Goal: Information Seeking & Learning: Learn about a topic

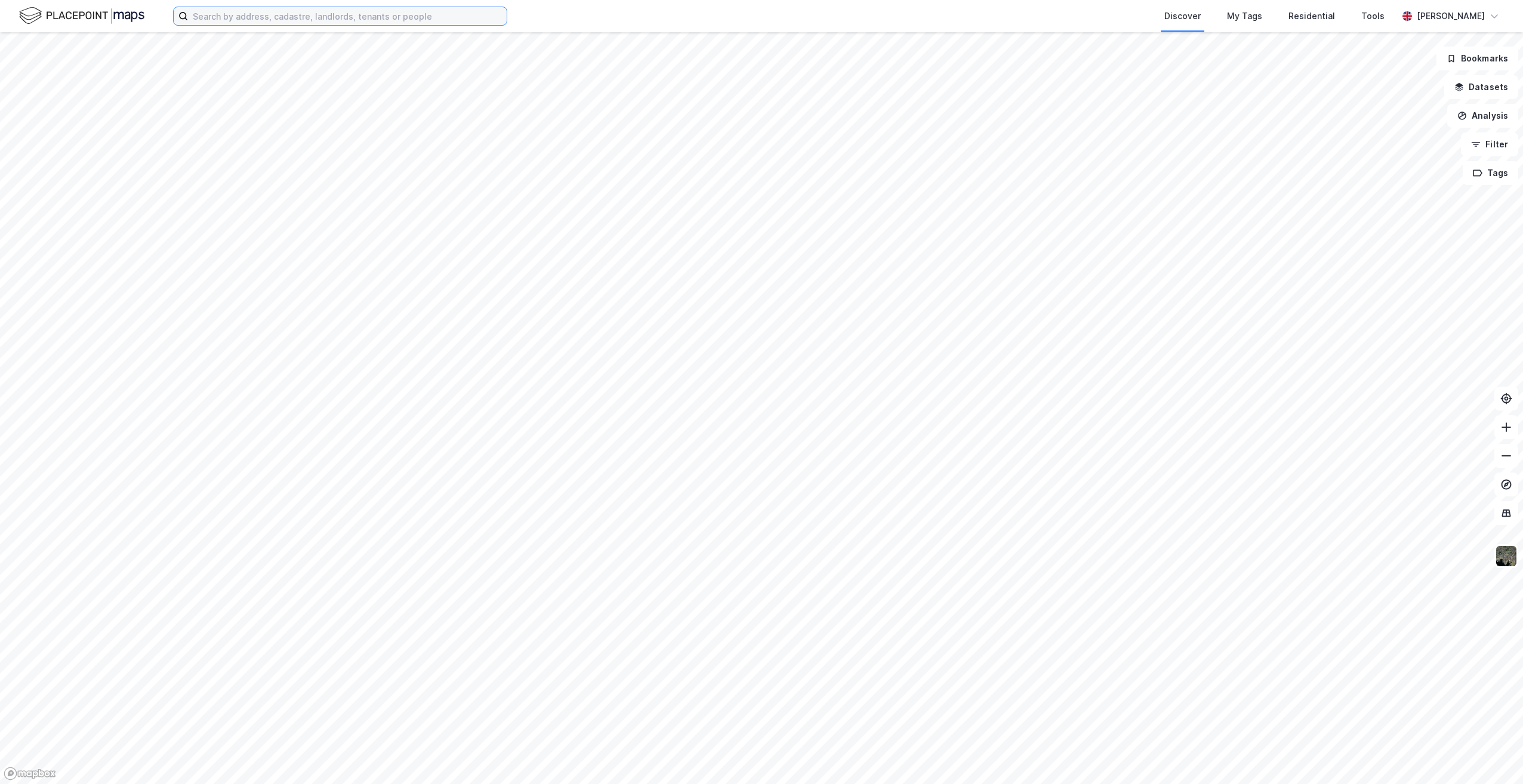
click at [233, 21] on input at bounding box center [346, 16] width 318 height 18
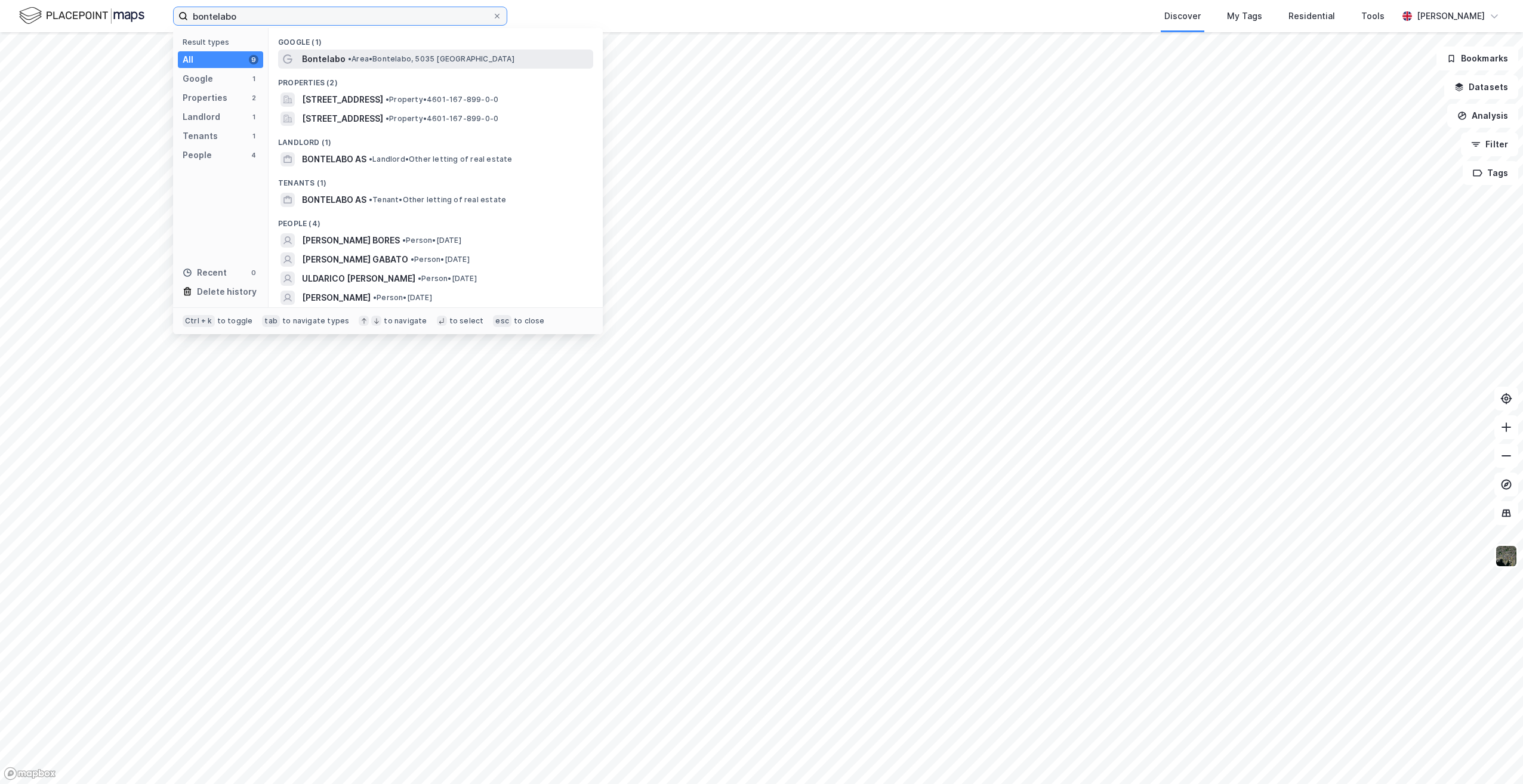
type input "bontelabo"
click at [372, 57] on span "• Area • Bontelabo, 5035 Bergen" at bounding box center [432, 59] width 167 height 10
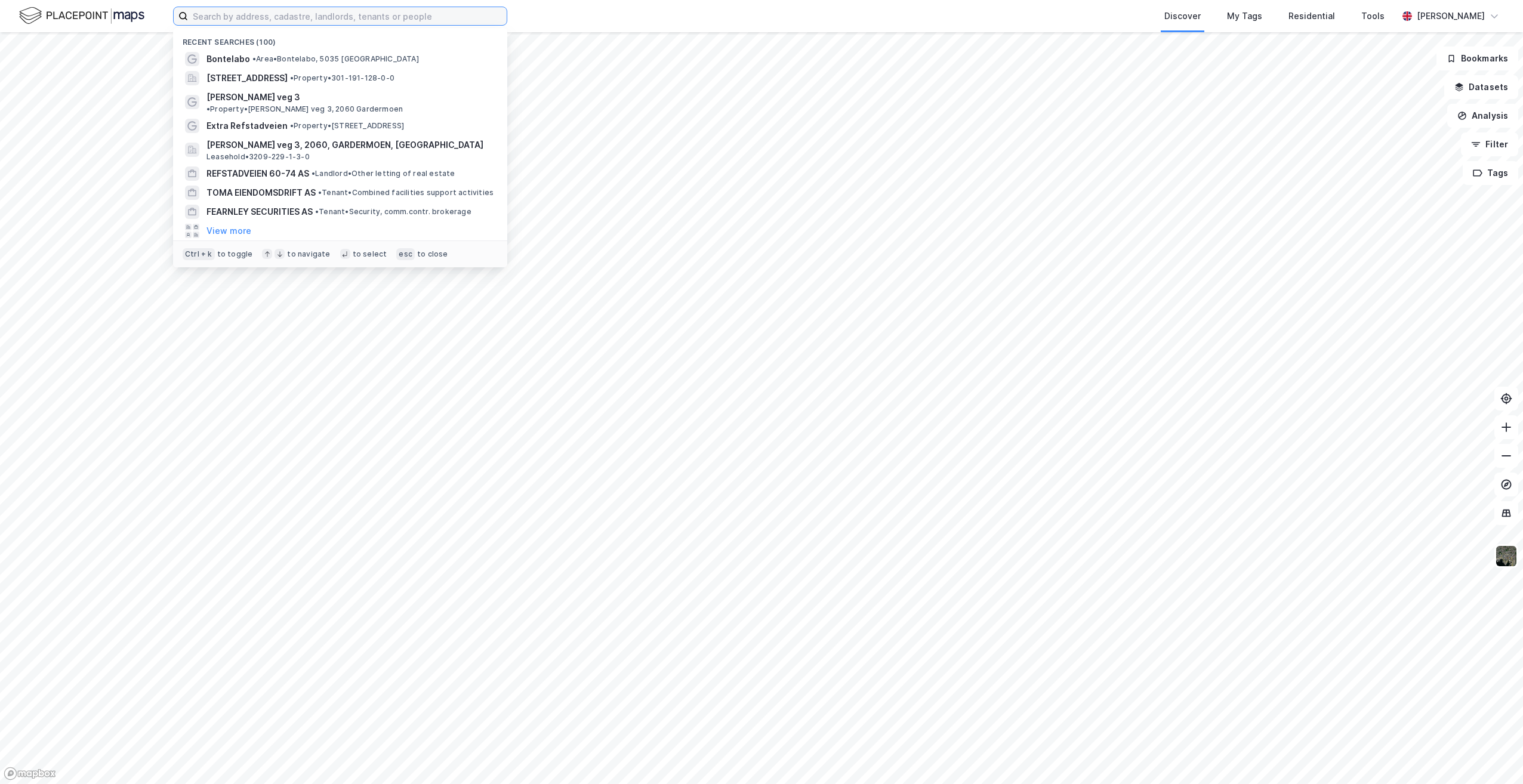
click at [316, 15] on input at bounding box center [346, 16] width 318 height 18
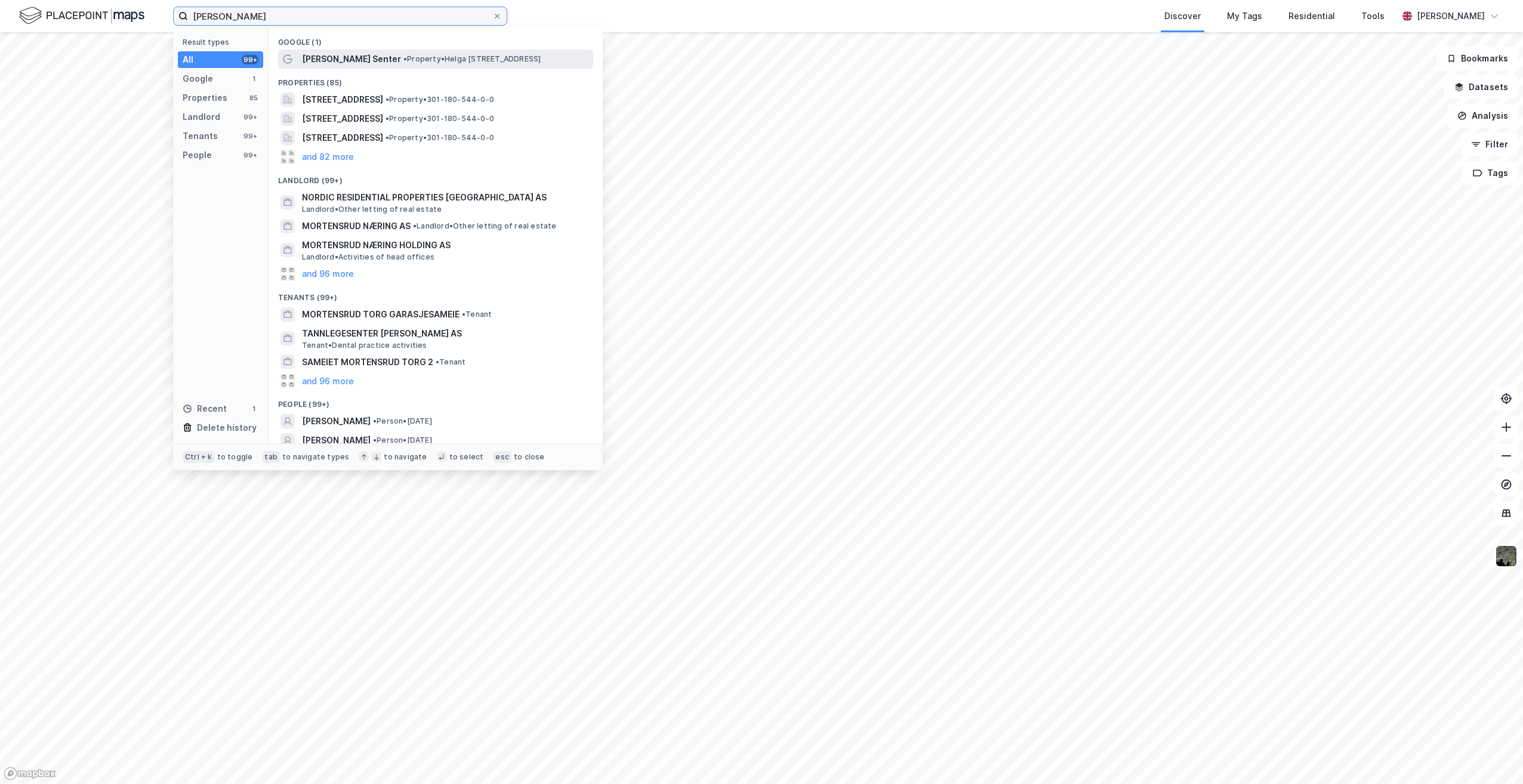
type input "[PERSON_NAME]"
click at [378, 58] on span "[PERSON_NAME] Senter" at bounding box center [351, 59] width 99 height 15
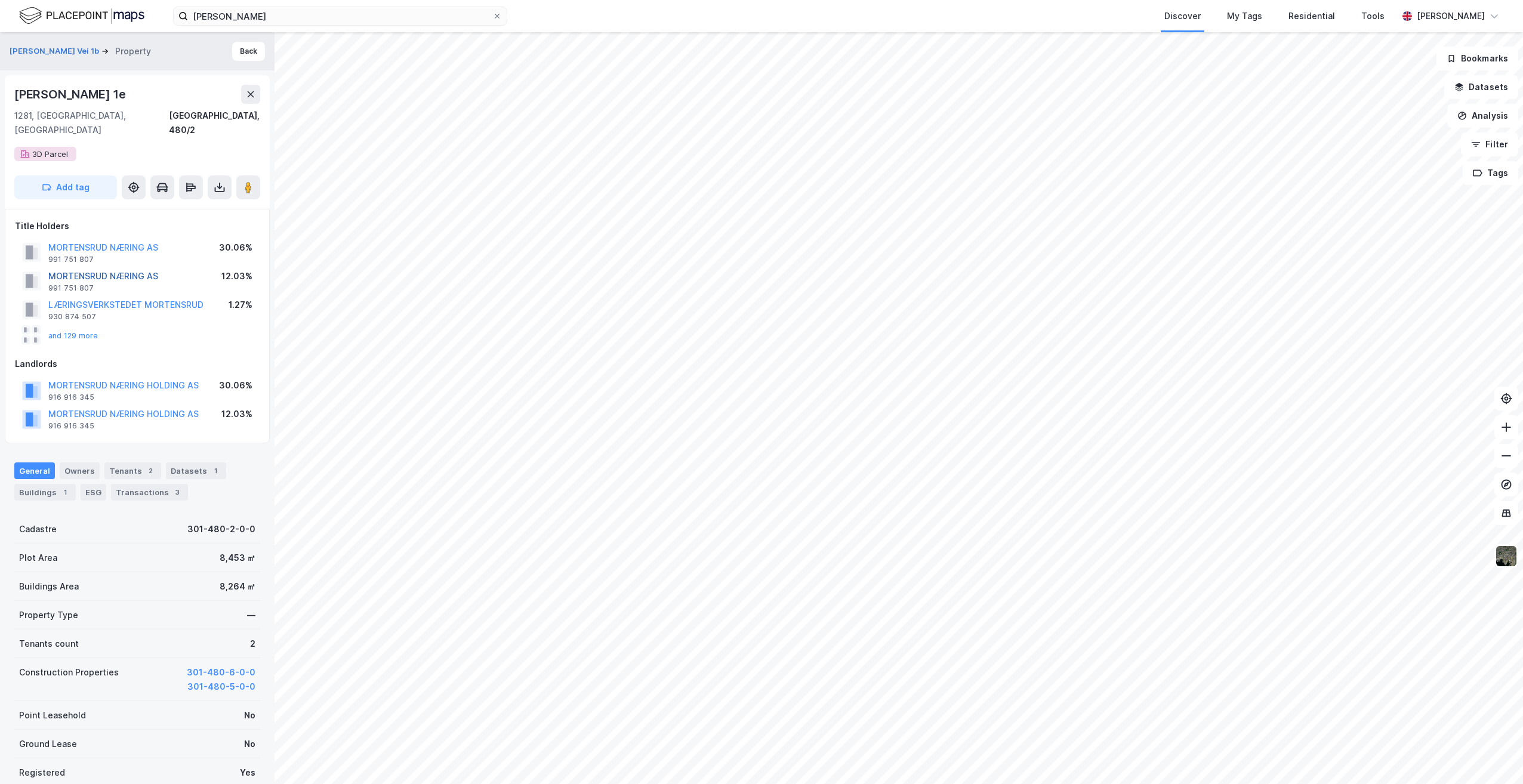
click at [0, 0] on button "MORTENSRUD NÆRING AS" at bounding box center [0, 0] width 0 height 0
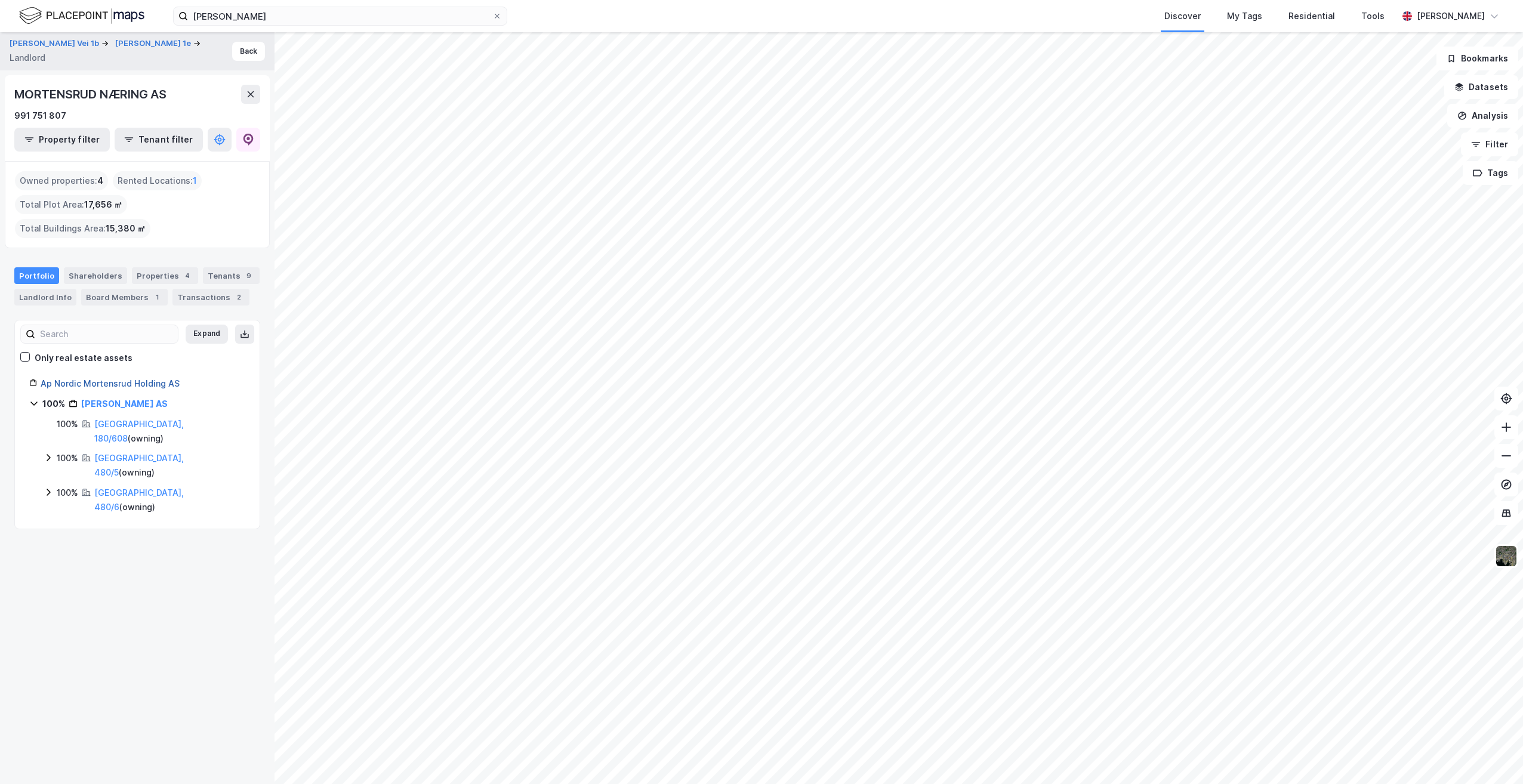
click at [105, 383] on link "Ap Nordic Mortensrud Holding AS" at bounding box center [110, 382] width 139 height 10
drag, startPoint x: 94, startPoint y: 526, endPoint x: 100, endPoint y: 490, distance: 36.5
click at [94, 526] on div "[PERSON_NAME] Vei 1b ... MORTENSRUD NÆRING AS Landlord Back MORTENSRUD NÆRING H…" at bounding box center [137, 408] width 275 height 751
click at [111, 421] on link "[GEOGRAPHIC_DATA], 180/608" at bounding box center [139, 431] width 90 height 24
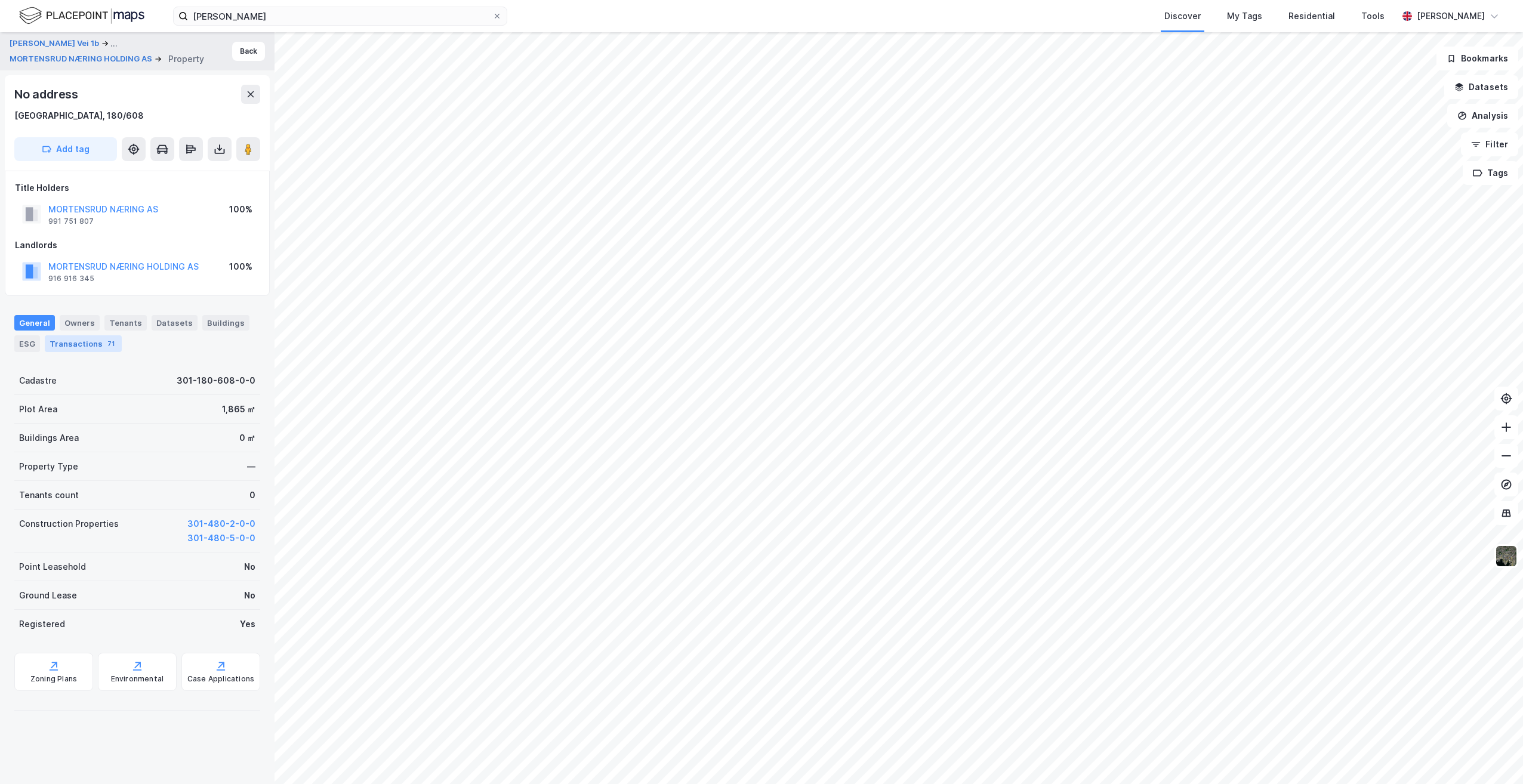
click at [98, 340] on div "Transactions 71" at bounding box center [82, 344] width 77 height 16
